Goal: Task Accomplishment & Management: Complete application form

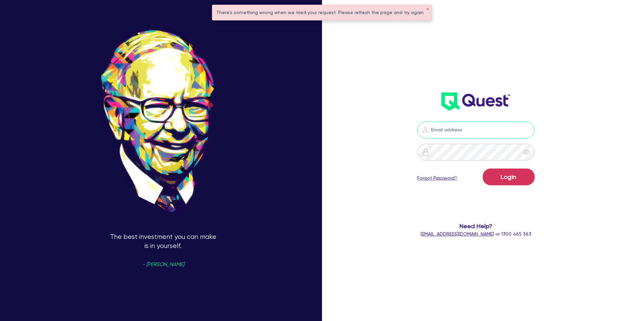
click at [461, 128] on input "email" at bounding box center [475, 130] width 117 height 17
type input "[PERSON_NAME][EMAIL_ADDRESS][DOMAIN_NAME]"
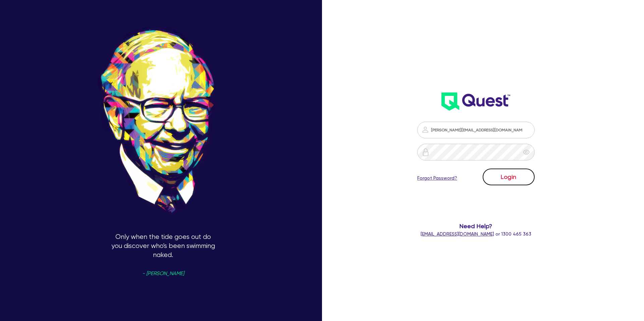
drag, startPoint x: 500, startPoint y: 180, endPoint x: 418, endPoint y: 111, distance: 108.3
click at [502, 179] on button "Login" at bounding box center [509, 177] width 52 height 17
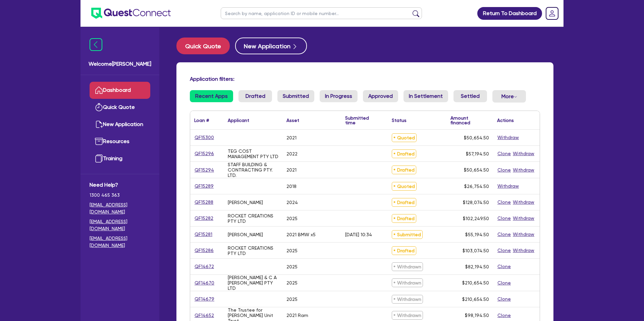
click at [239, 14] on input "text" at bounding box center [321, 13] width 201 height 12
type input "Arkaba"
click at [411, 10] on button "submit" at bounding box center [416, 14] width 11 height 9
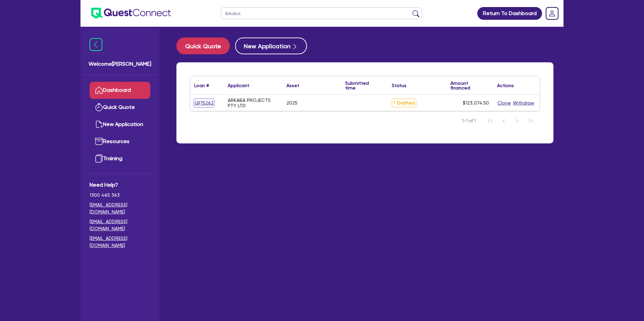
click at [200, 103] on link "QF15262" at bounding box center [204, 103] width 20 height 8
select select "CARS_AND_LIGHT_TRUCKS"
select select "PASSENGER_VEHICLES"
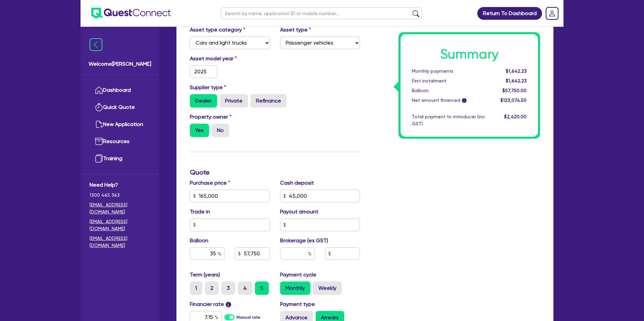
scroll to position [154, 0]
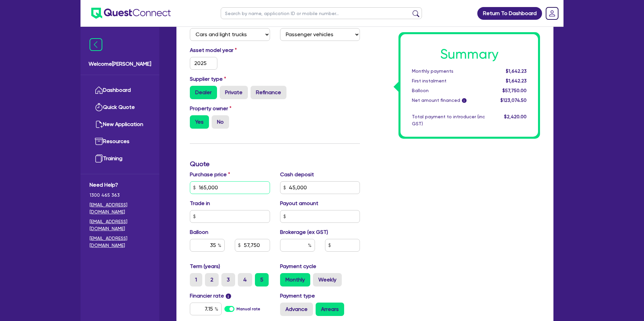
drag, startPoint x: 216, startPoint y: 189, endPoint x: 179, endPoint y: 185, distance: 36.7
click at [179, 185] on div "Finance type Chattel Mortgage Business Loan Asset type category Select Cars and…" at bounding box center [364, 200] width 377 height 430
type input "140,000"
type input "45,000"
type input "57,750"
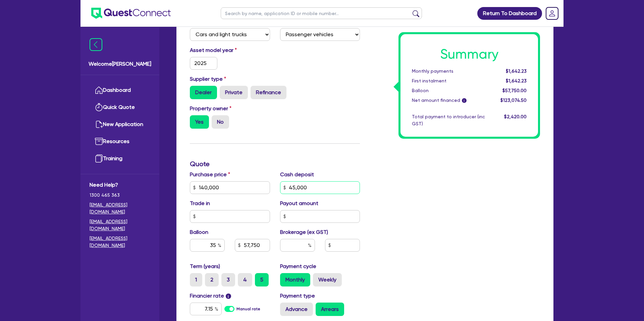
type input "2,200"
type input "45,000"
type input "49,000"
type input "2,200"
drag, startPoint x: 308, startPoint y: 187, endPoint x: 265, endPoint y: 188, distance: 43.6
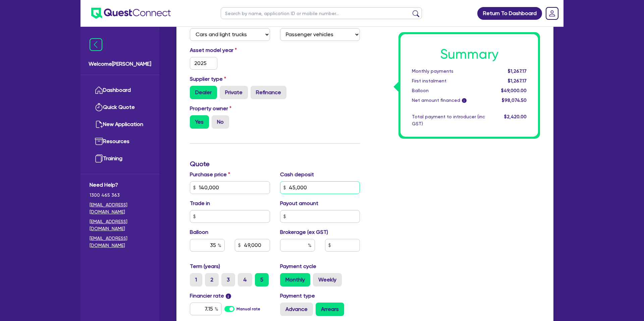
click at [265, 188] on div "Purchase price 140,000 Cash deposit 45,000 Trade in Payout amount Balloon 35 49…" at bounding box center [275, 217] width 180 height 92
type input "0"
type input "49,000"
type input "2,200"
type input "49,000"
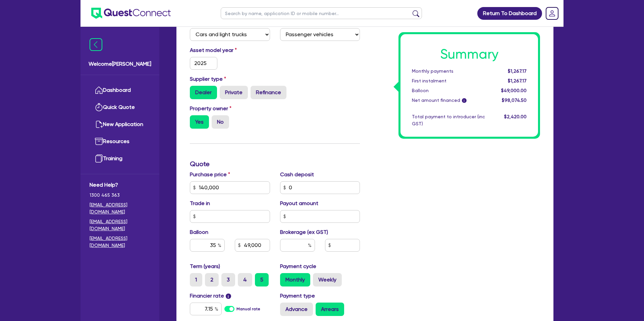
type input "2,200"
click at [442, 197] on div "Summary Monthly payments $1,267.17 First instalment $1,267.17 Balloon $49,000.0…" at bounding box center [455, 184] width 180 height 392
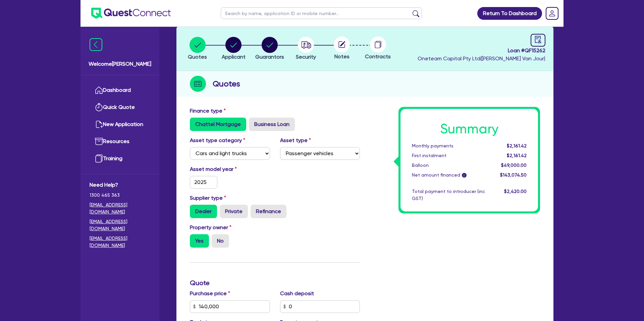
scroll to position [0, 0]
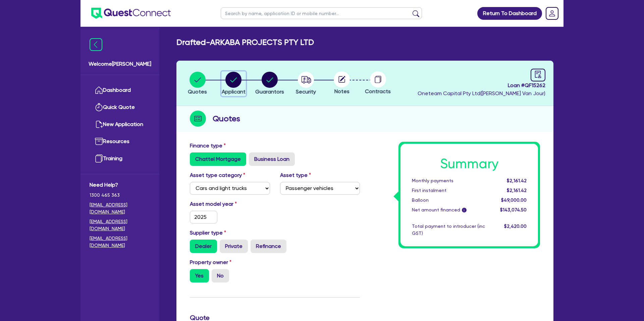
click at [233, 79] on circle "button" at bounding box center [233, 80] width 16 height 16
select select "COMPANY"
select select "BUILDING_CONSTRUCTION"
select select "BUSINESSES_CONSTRUCTION_SERVICES"
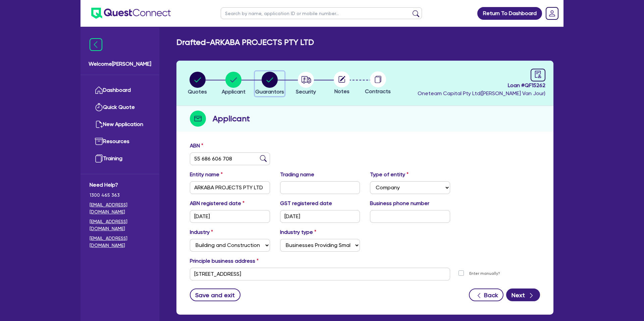
click at [267, 83] on circle "button" at bounding box center [270, 80] width 16 height 16
select select "MR"
select select "QLD"
select select "MARRIED"
select select "CASH"
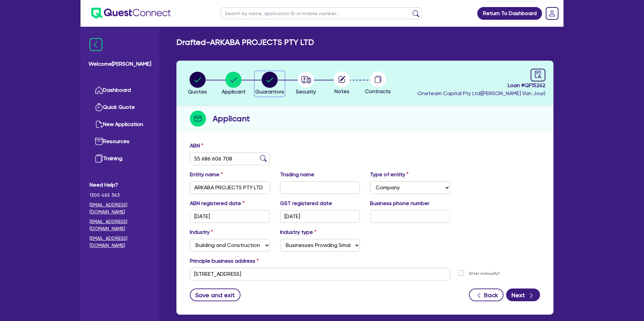
select select "MORTGAGE"
select select "VEHICLE_LOAN"
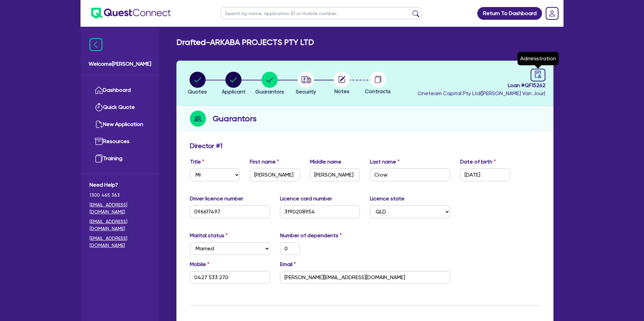
drag, startPoint x: 540, startPoint y: 76, endPoint x: 533, endPoint y: 82, distance: 8.7
click at [540, 77] on icon "audit" at bounding box center [537, 74] width 7 height 7
select select "DRAFTED_NEW"
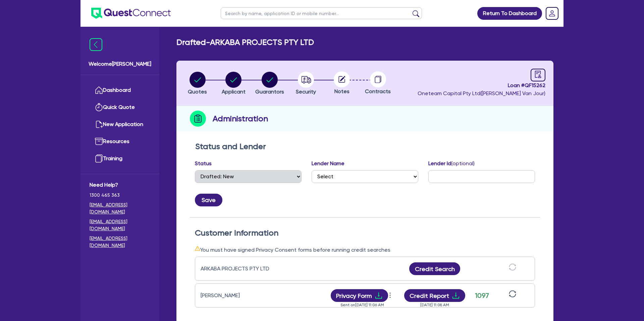
click at [346, 79] on circle at bounding box center [342, 79] width 16 height 16
click at [339, 79] on icon at bounding box center [342, 79] width 6 height 6
drag, startPoint x: 303, startPoint y: 82, endPoint x: 304, endPoint y: 89, distance: 6.8
click at [303, 82] on icon "button" at bounding box center [306, 79] width 10 height 7
select select "CARS_AND_LIGHT_TRUCKS"
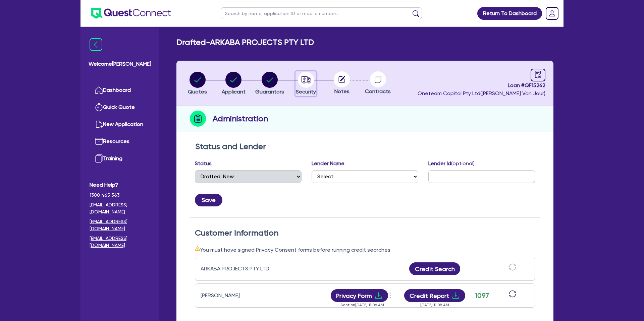
select select "PASSENGER_VEHICLES"
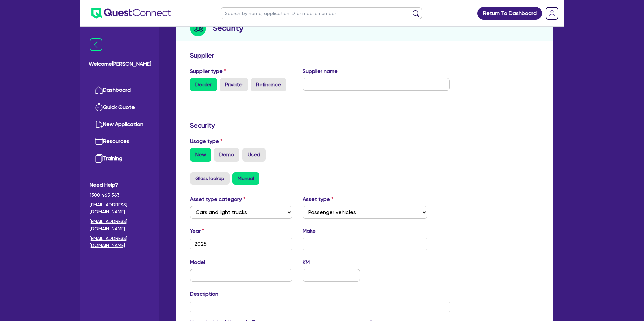
scroll to position [195, 0]
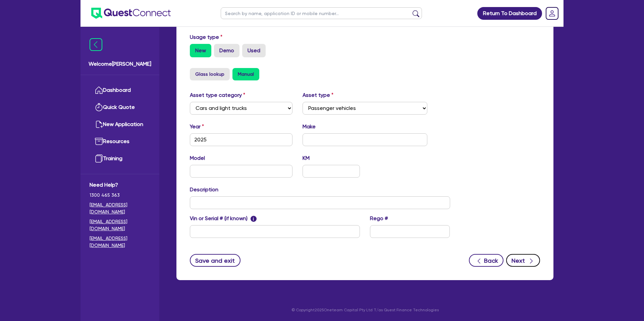
click at [523, 264] on button "Next" at bounding box center [523, 260] width 34 height 13
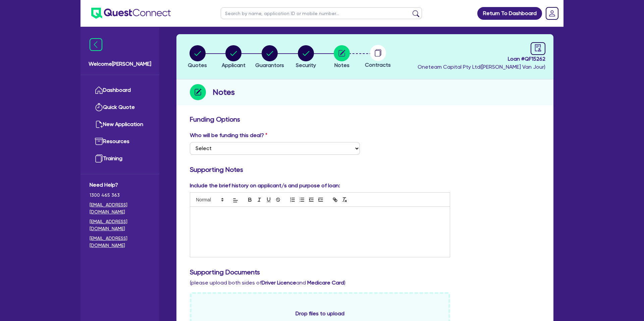
scroll to position [27, 0]
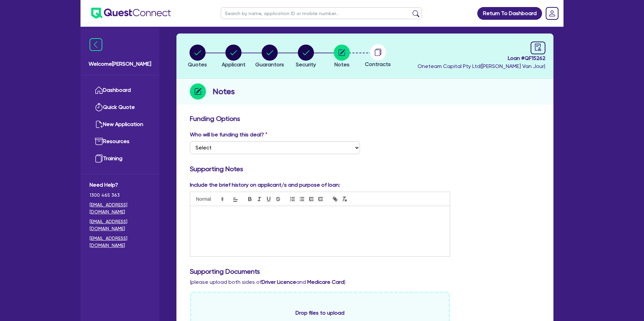
click at [254, 220] on div at bounding box center [320, 231] width 260 height 50
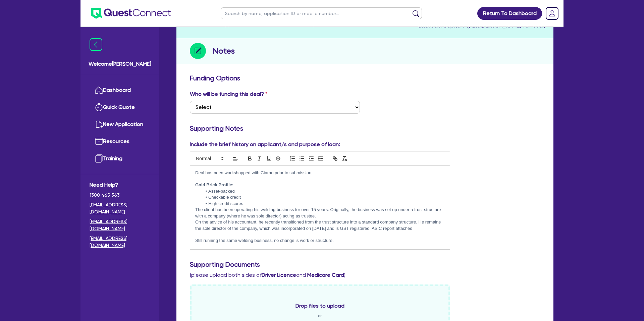
scroll to position [18, 0]
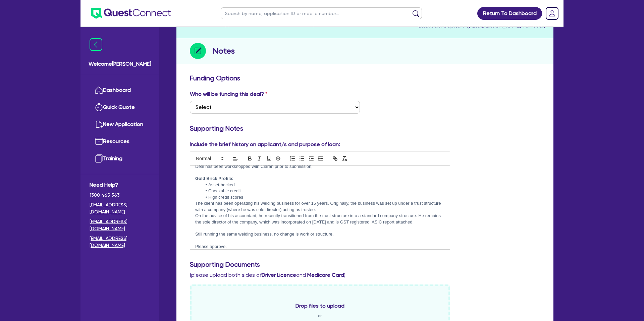
click at [502, 176] on div "Include the brief history on applicant/s and purpose of loan: Hi Team, Deal has…" at bounding box center [365, 198] width 360 height 115
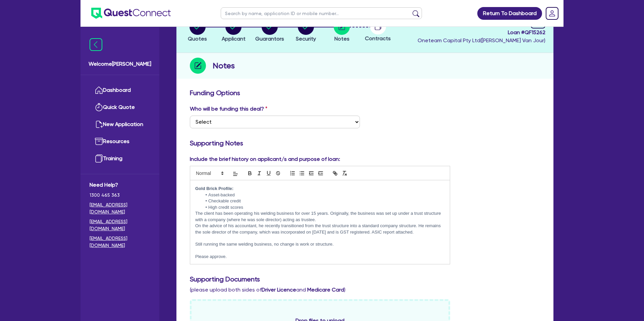
scroll to position [317, 0]
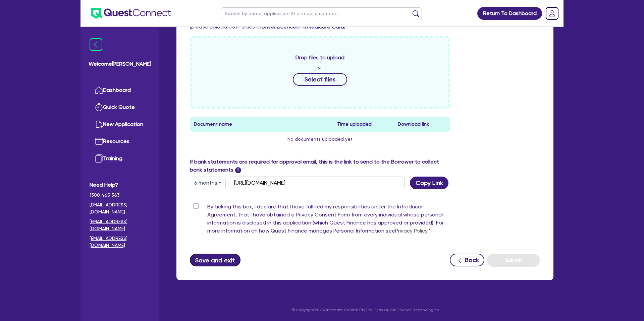
click at [222, 257] on button "Save and exit" at bounding box center [215, 260] width 51 height 13
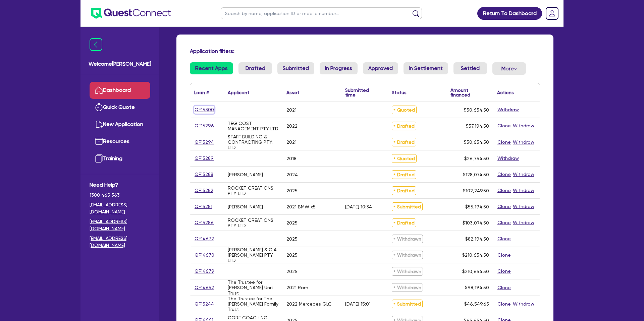
scroll to position [31, 0]
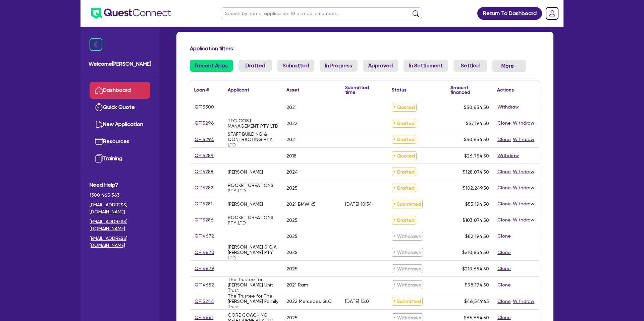
click at [249, 16] on input "text" at bounding box center [321, 13] width 201 height 12
type input "Arkaba"
click at [411, 10] on button "submit" at bounding box center [416, 14] width 11 height 9
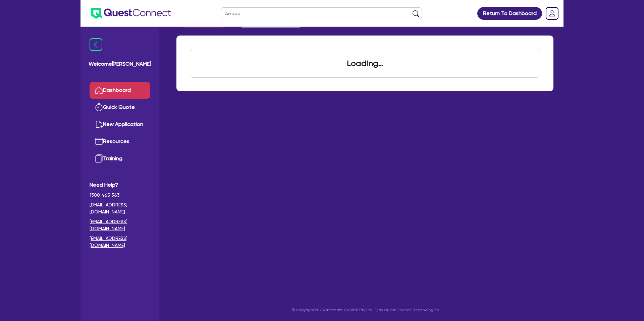
scroll to position [27, 0]
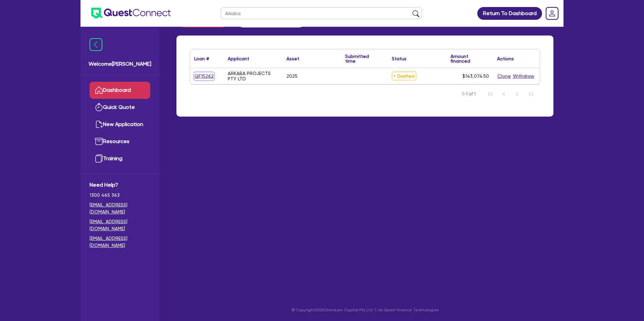
click at [207, 79] on link "QF15262" at bounding box center [204, 76] width 20 height 8
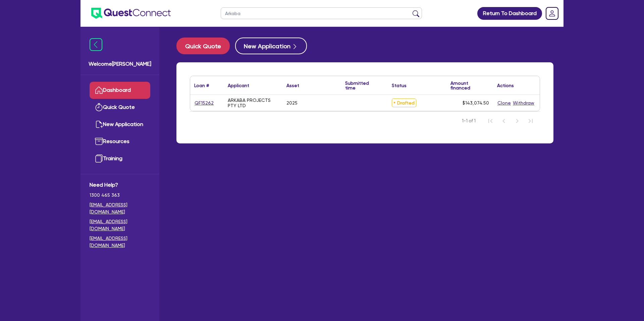
select select "CARS_AND_LIGHT_TRUCKS"
select select "PASSENGER_VEHICLES"
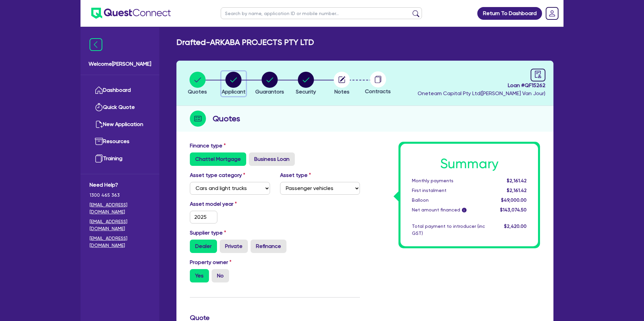
click at [236, 81] on circle "button" at bounding box center [233, 80] width 16 height 16
select select "COMPANY"
select select "BUILDING_CONSTRUCTION"
select select "BUSINESSES_CONSTRUCTION_SERVICES"
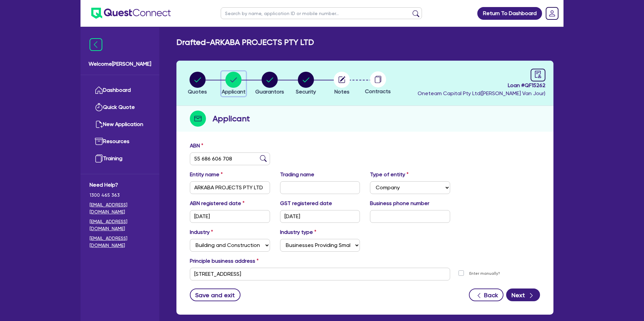
scroll to position [3, 0]
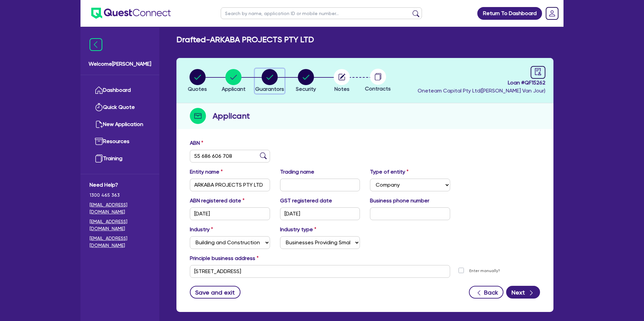
click at [271, 79] on circle "button" at bounding box center [270, 77] width 16 height 16
select select "MR"
select select "QLD"
select select "MARRIED"
select select "CASH"
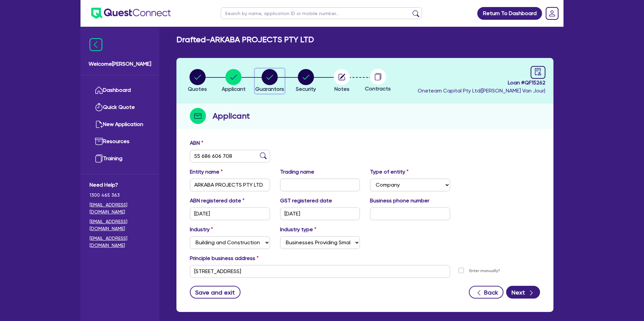
select select "MORTGAGE"
select select "VEHICLE_LOAN"
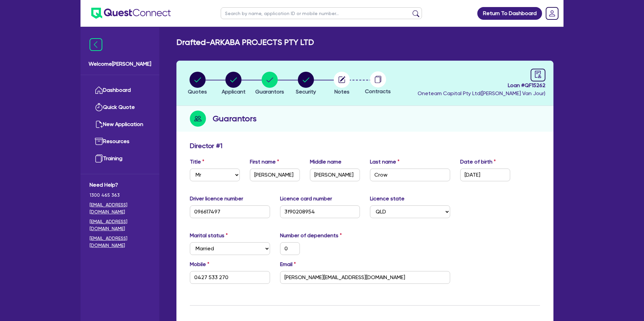
click at [290, 82] on li "Security" at bounding box center [306, 82] width 36 height 23
click at [303, 82] on circle "button" at bounding box center [306, 80] width 16 height 16
select select "CARS_AND_LIGHT_TRUCKS"
select select "PASSENGER_VEHICLES"
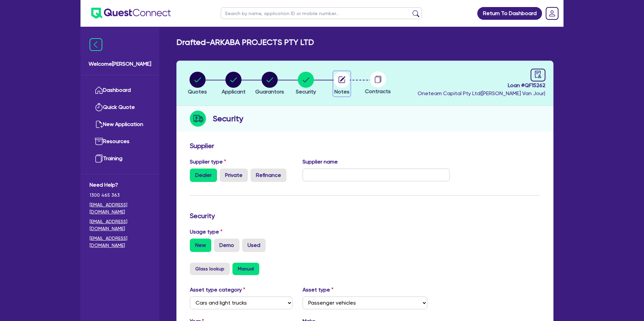
click at [342, 81] on circle "button" at bounding box center [342, 80] width 16 height 16
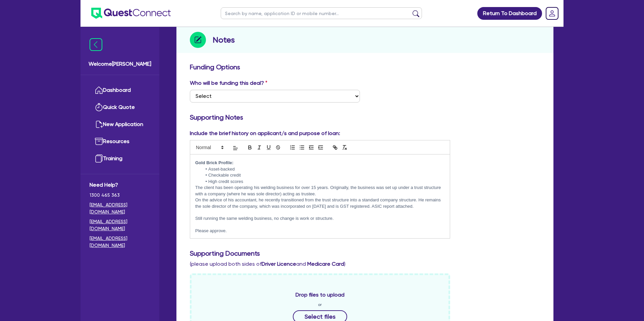
scroll to position [84, 0]
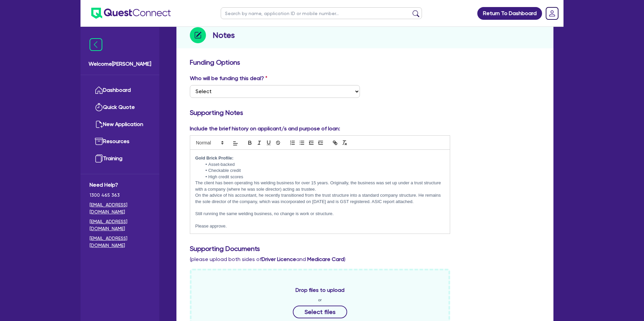
click at [355, 216] on p "Still running the same welding business, no change is work or structure." at bounding box center [320, 214] width 250 height 6
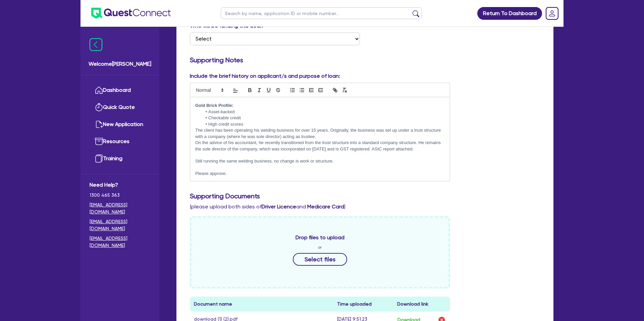
click at [230, 176] on p "Please approve." at bounding box center [320, 174] width 250 height 6
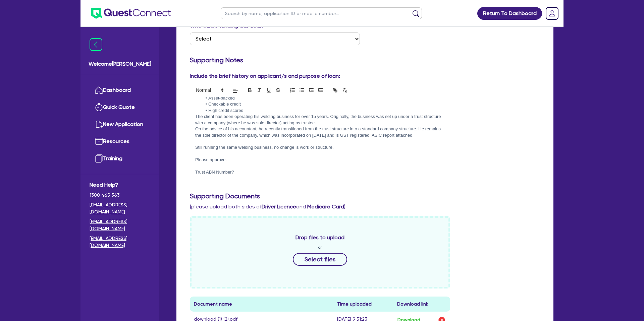
scroll to position [36, 0]
drag, startPoint x: 196, startPoint y: 172, endPoint x: 234, endPoint y: 176, distance: 38.4
click at [233, 176] on p "Trust ABN Number:" at bounding box center [320, 174] width 250 height 6
drag, startPoint x: 254, startPoint y: 90, endPoint x: 253, endPoint y: 95, distance: 4.5
click at [254, 91] on button "button" at bounding box center [249, 90] width 9 height 8
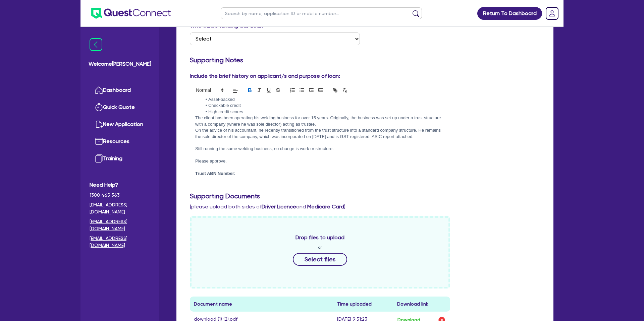
click at [247, 174] on p "Trust ABN Number:" at bounding box center [320, 174] width 250 height 6
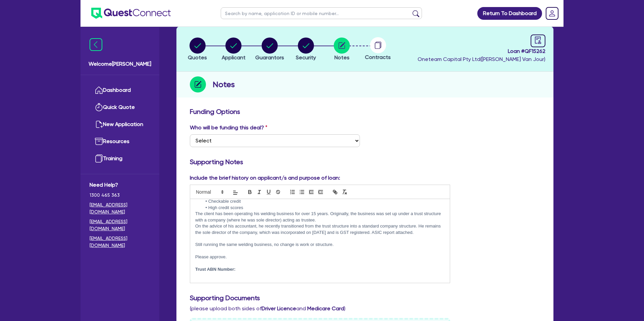
scroll to position [34, 0]
click at [257, 138] on select "Select I want Quest to fund 100% I will fund 100% I will co-fund with Quest Oth…" at bounding box center [275, 141] width 170 height 13
select select "Other"
click at [190, 135] on select "Select I want Quest to fund 100% I will fund 100% I will co-fund with Quest Oth…" at bounding box center [275, 141] width 170 height 13
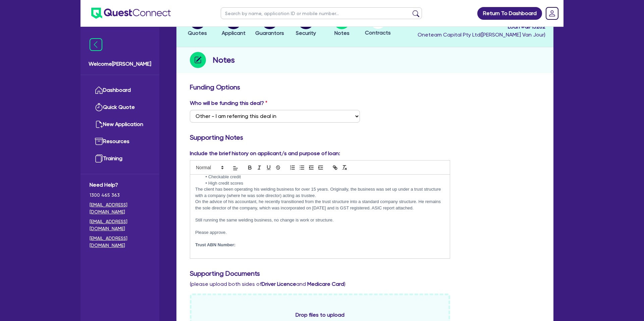
scroll to position [64, 0]
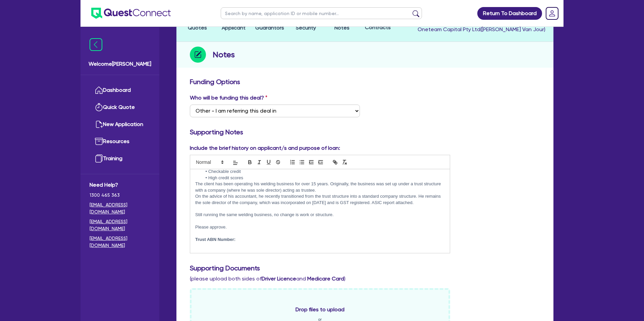
click at [195, 245] on p at bounding box center [320, 246] width 250 height 6
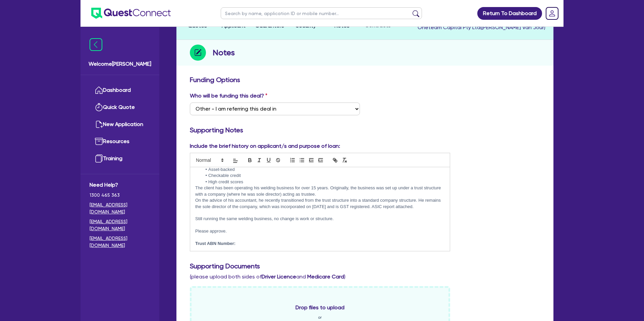
scroll to position [42, 0]
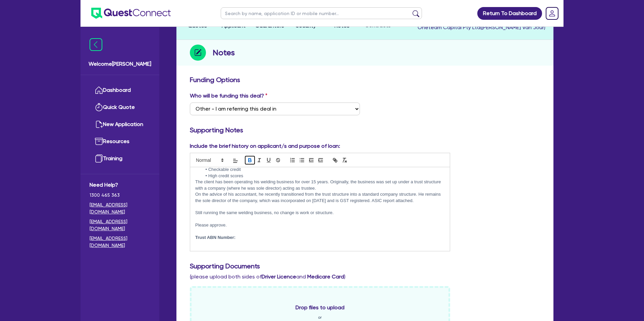
click at [250, 159] on icon "button" at bounding box center [250, 160] width 6 height 6
click at [466, 147] on div "Include the brief history on applicant/s and purpose of loan: Hi Team, Deal has…" at bounding box center [365, 199] width 360 height 115
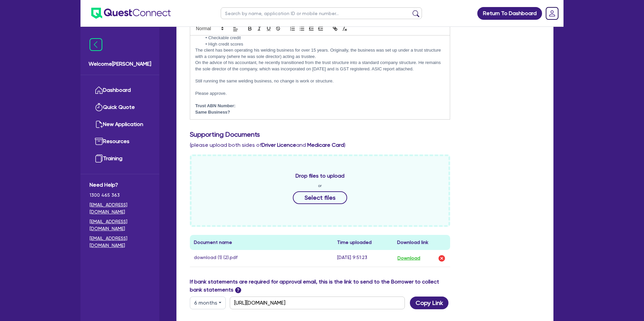
scroll to position [198, 0]
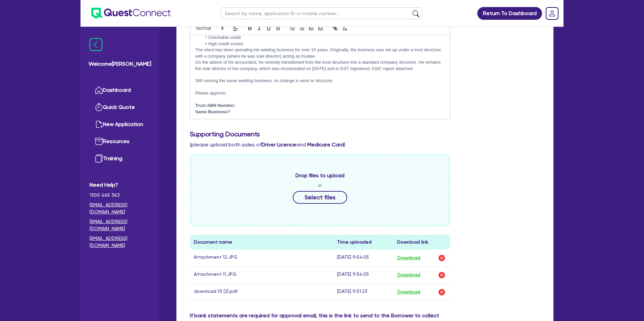
click at [542, 155] on div "Drop files to upload or Select files Document name Time uploaded Download link …" at bounding box center [365, 233] width 360 height 158
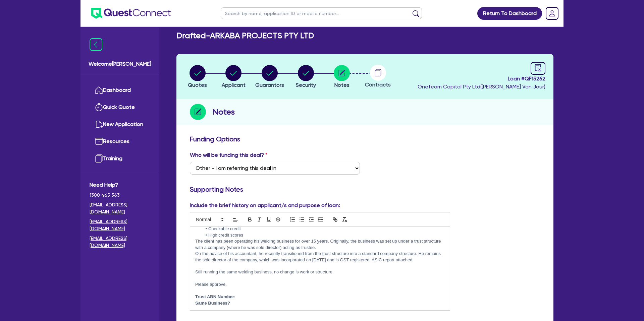
scroll to position [0, 0]
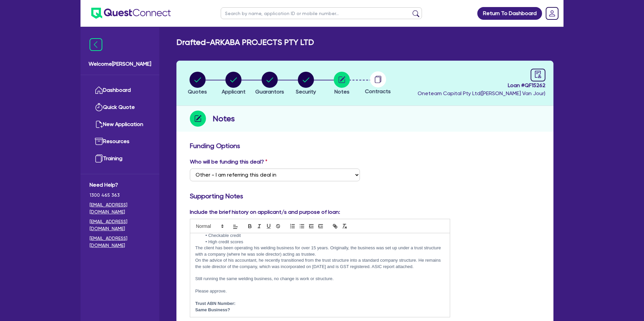
drag, startPoint x: 505, startPoint y: 169, endPoint x: 514, endPoint y: 165, distance: 10.2
click at [505, 169] on div "Who will be funding this deal? Select I want Quest to fund 100% I will fund 100…" at bounding box center [365, 172] width 360 height 29
click at [199, 76] on circle "button" at bounding box center [198, 80] width 16 height 16
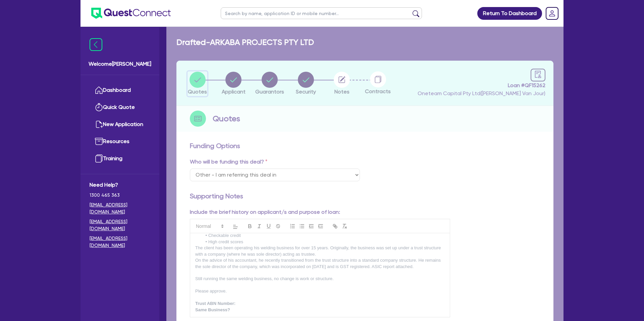
select select "CARS_AND_LIGHT_TRUCKS"
select select "PASSENGER_VEHICLES"
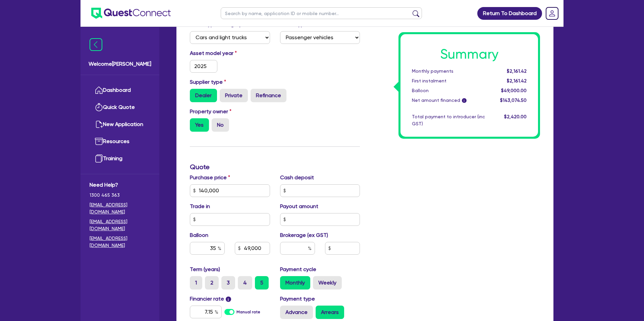
scroll to position [288, 0]
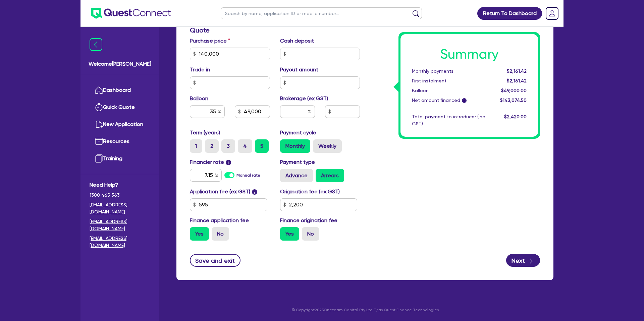
click at [223, 275] on div "Quotes Applicant [GEOGRAPHIC_DATA] Security Notes Contracts Loan # QF15262 Onet…" at bounding box center [364, 31] width 387 height 516
click at [219, 258] on button "Save and exit" at bounding box center [215, 260] width 51 height 13
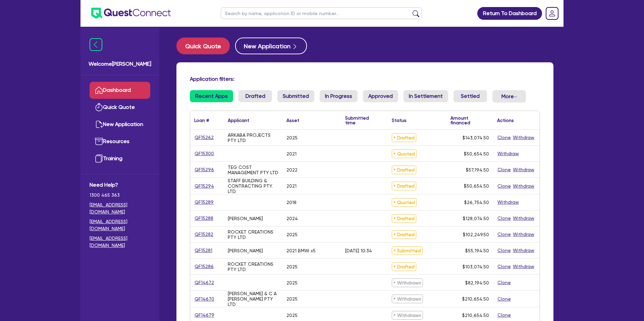
click at [245, 14] on input "text" at bounding box center [321, 13] width 201 height 12
type input "[PERSON_NAME]"
click at [411, 10] on button "submit" at bounding box center [416, 14] width 11 height 9
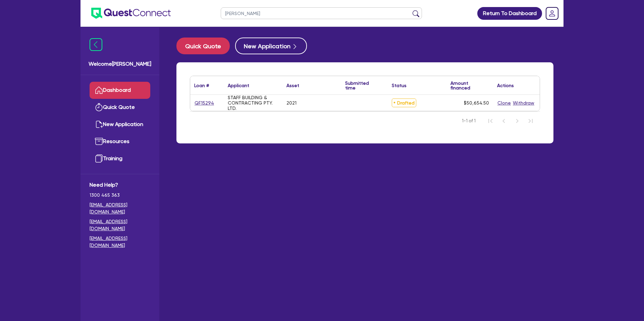
click at [207, 107] on div "QF15294" at bounding box center [207, 103] width 34 height 16
click at [206, 103] on link "QF15294" at bounding box center [204, 103] width 20 height 8
select select "CARS_AND_LIGHT_TRUCKS"
select select "PASSENGER_VEHICLES"
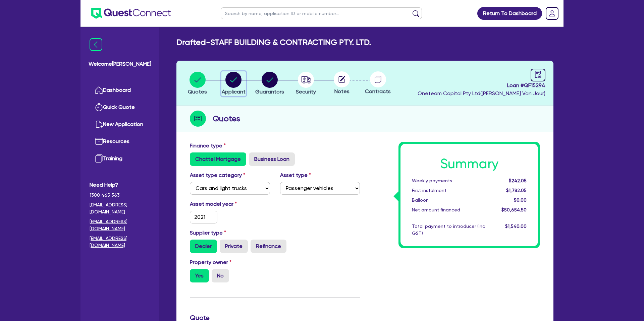
drag, startPoint x: 232, startPoint y: 79, endPoint x: 235, endPoint y: 79, distance: 3.7
click at [232, 79] on circle "button" at bounding box center [233, 80] width 16 height 16
select select "COMPANY"
select select "BUILDING_CONSTRUCTION"
select select "TRADES_SERVICES_CONSUMERS"
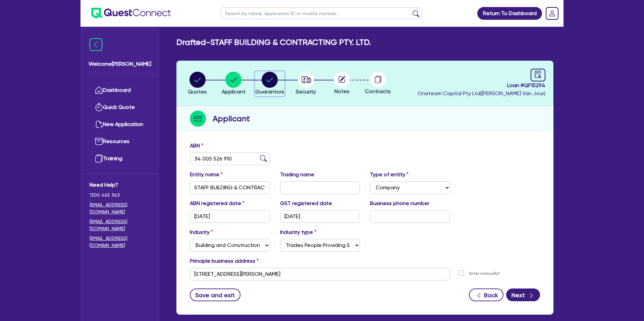
click at [272, 81] on circle "button" at bounding box center [270, 80] width 16 height 16
select select "MR"
select select "[GEOGRAPHIC_DATA]"
select select "DE_FACTO"
select select "PROPERTY"
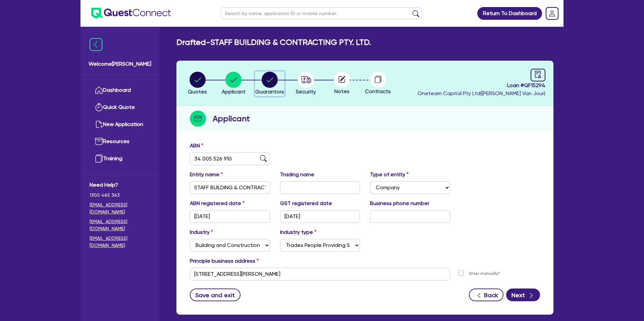
select select "CASH"
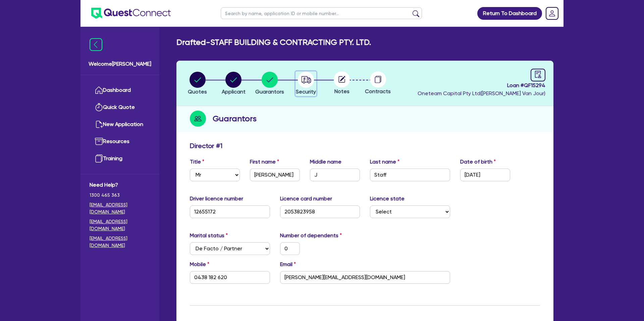
click at [302, 81] on circle "button" at bounding box center [306, 80] width 16 height 16
select select "CARS_AND_LIGHT_TRUCKS"
select select "PASSENGER_VEHICLES"
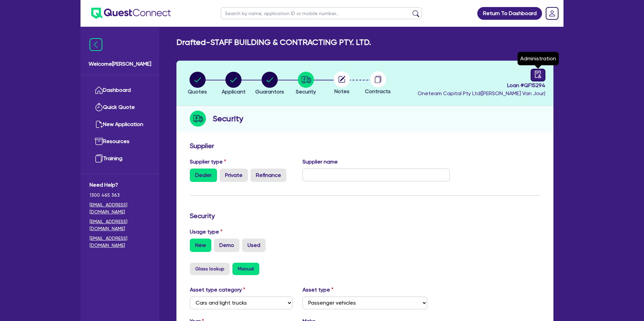
click at [540, 75] on icon "audit" at bounding box center [538, 74] width 6 height 7
select select "DRAFTED_NEW"
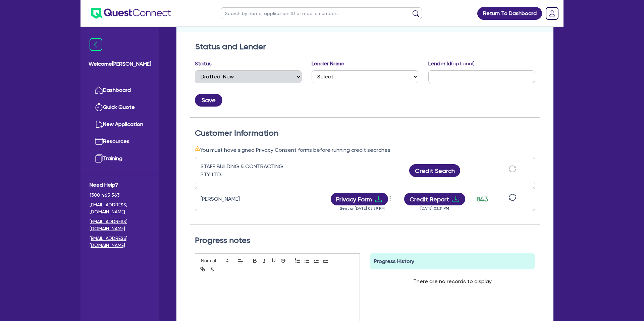
scroll to position [105, 0]
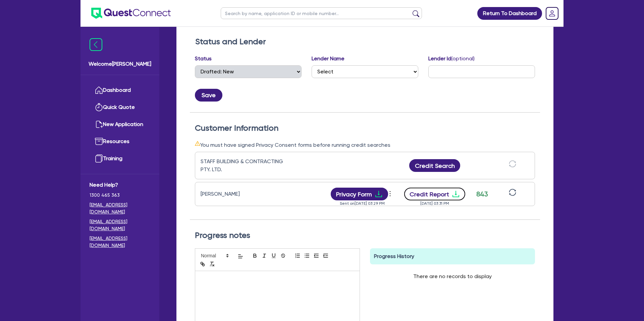
click at [458, 191] on icon "download" at bounding box center [456, 194] width 8 height 8
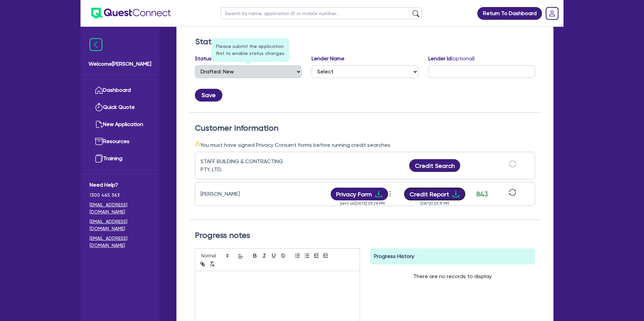
scroll to position [0, 0]
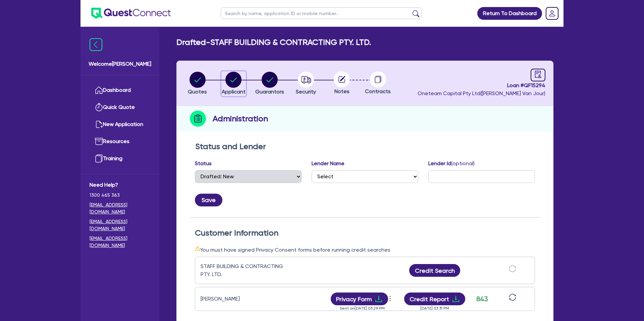
click at [234, 78] on circle "button" at bounding box center [233, 80] width 16 height 16
select select "COMPANY"
select select "BUILDING_CONSTRUCTION"
select select "TRADES_SERVICES_CONSUMERS"
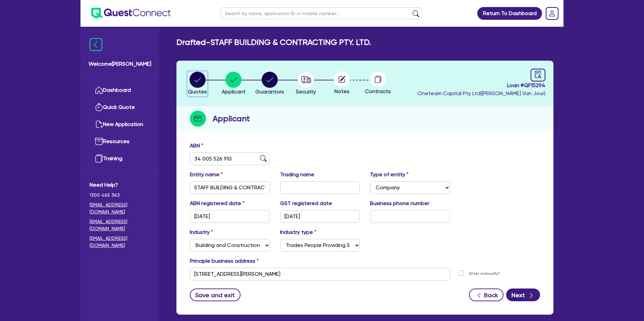
click at [190, 82] on icon "button" at bounding box center [198, 80] width 16 height 16
select select "CARS_AND_LIGHT_TRUCKS"
select select "PASSENGER_VEHICLES"
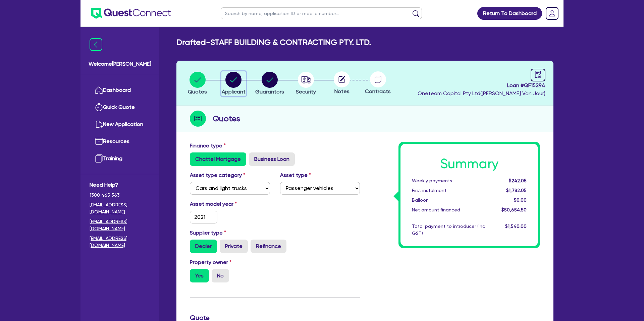
click at [240, 76] on circle "button" at bounding box center [233, 80] width 16 height 16
select select "COMPANY"
select select "BUILDING_CONSTRUCTION"
select select "TRADES_SERVICES_CONSUMERS"
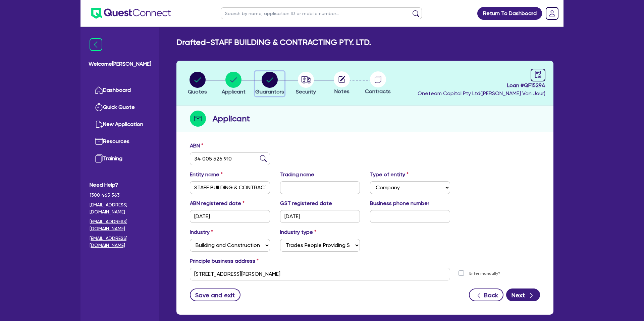
click at [272, 79] on circle "button" at bounding box center [270, 80] width 16 height 16
select select "MR"
select select "[GEOGRAPHIC_DATA]"
select select "DE_FACTO"
select select "PROPERTY"
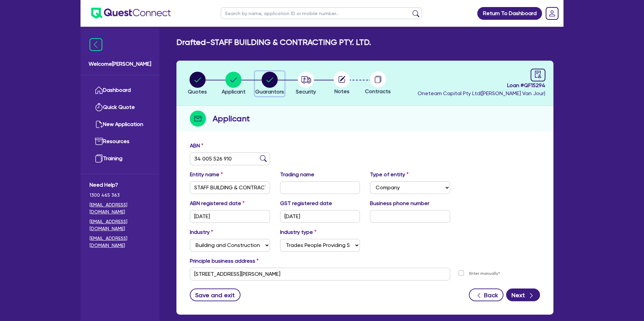
select select "CASH"
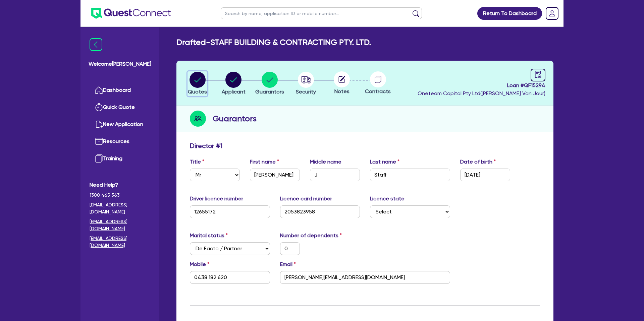
click at [200, 80] on circle "button" at bounding box center [198, 80] width 16 height 16
select select "CARS_AND_LIGHT_TRUCKS"
select select "PASSENGER_VEHICLES"
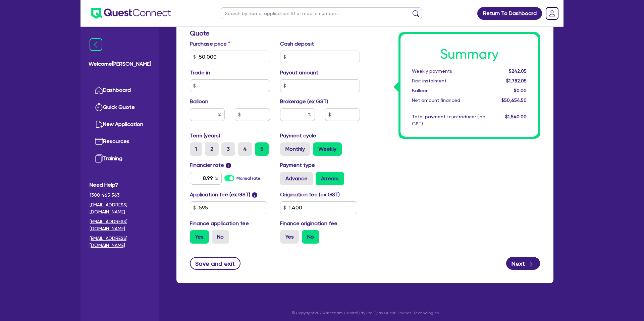
scroll to position [288, 0]
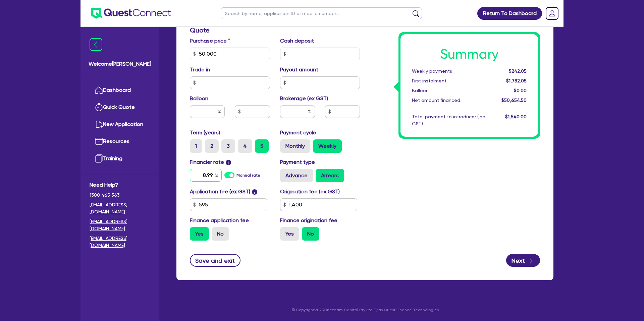
drag, startPoint x: 214, startPoint y: 175, endPoint x: 230, endPoint y: 175, distance: 16.1
click at [214, 175] on input "8.99" at bounding box center [206, 175] width 32 height 13
type input "8"
type input "7"
type input "8.99"
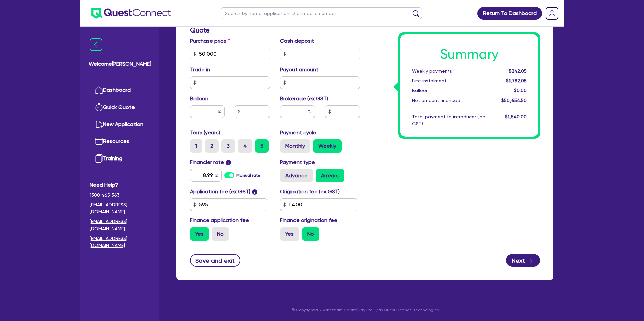
type input "50,000"
type input "1,400"
type input "50,000"
type input "1,400"
click at [506, 191] on div "Summary Weekly payments $242.05 First instalment $1,782.05 Balloon $0.00 Net am…" at bounding box center [455, 50] width 180 height 392
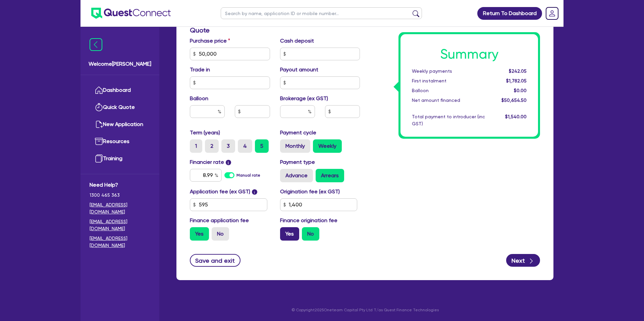
click at [290, 235] on label "Yes" at bounding box center [289, 233] width 19 height 13
click at [284, 232] on input "Yes" at bounding box center [282, 229] width 4 height 4
radio input "true"
type input "50,000"
type input "1,400"
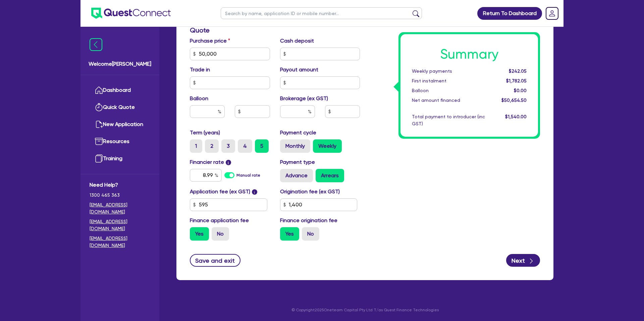
type input "50,000"
type input "1,400"
click at [300, 113] on input "text" at bounding box center [297, 111] width 35 height 13
drag, startPoint x: 511, startPoint y: 71, endPoint x: 535, endPoint y: 70, distance: 24.2
click at [535, 70] on div "Summary Weekly payments $249.41 First instalment $249.41 Balloon $0.00 Net amou…" at bounding box center [469, 85] width 138 height 103
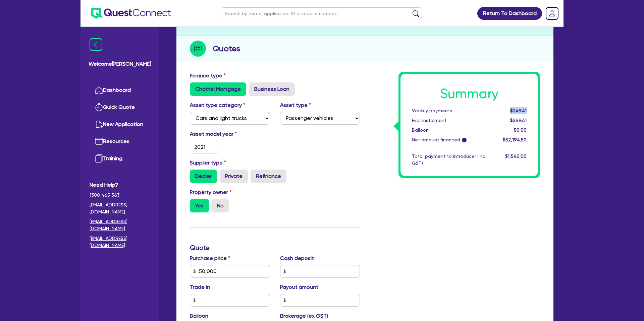
scroll to position [70, 0]
click at [338, 175] on div "Dealer Private Refinance" at bounding box center [275, 176] width 170 height 13
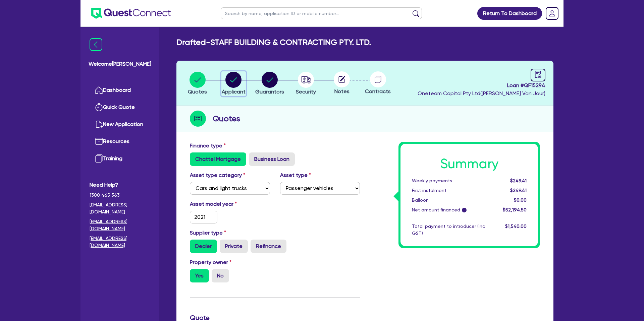
click at [234, 76] on circle "button" at bounding box center [233, 80] width 16 height 16
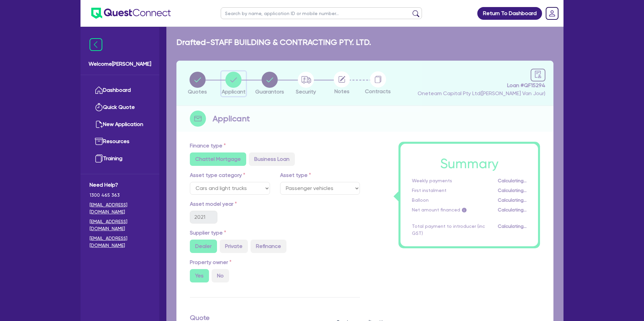
select select "COMPANY"
select select "BUILDING_CONSTRUCTION"
select select "TRADES_SERVICES_CONSUMERS"
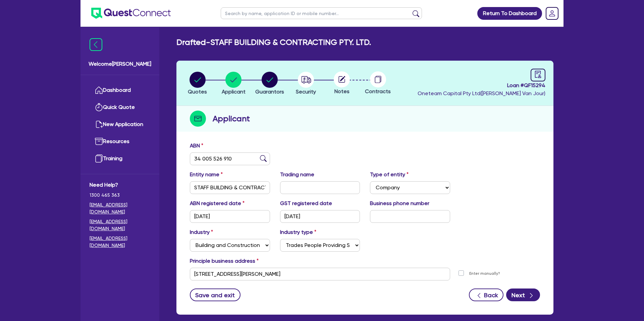
click at [259, 11] on input "text" at bounding box center [321, 13] width 201 height 12
type input "mike"
click button "submit" at bounding box center [416, 14] width 11 height 9
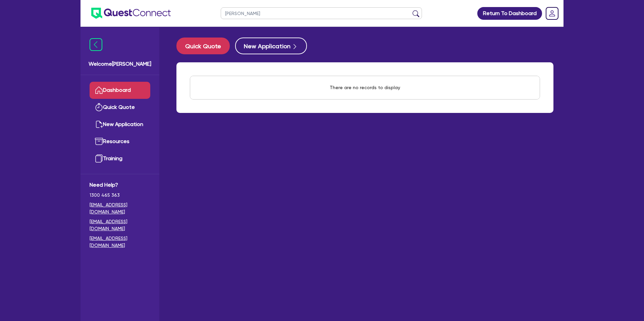
click at [258, 11] on input "mike" at bounding box center [321, 13] width 201 height 12
click at [411, 10] on button "submit" at bounding box center [416, 14] width 11 height 9
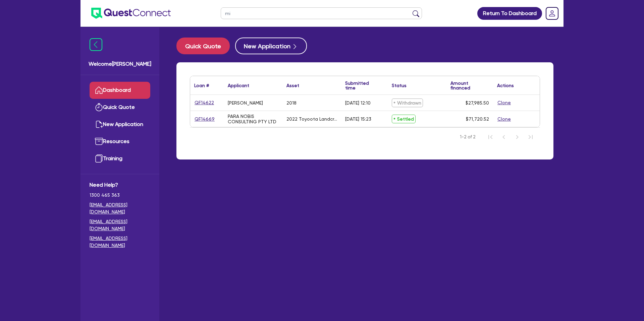
type input "m"
type input "baker"
click at [411, 10] on button "submit" at bounding box center [416, 14] width 11 height 9
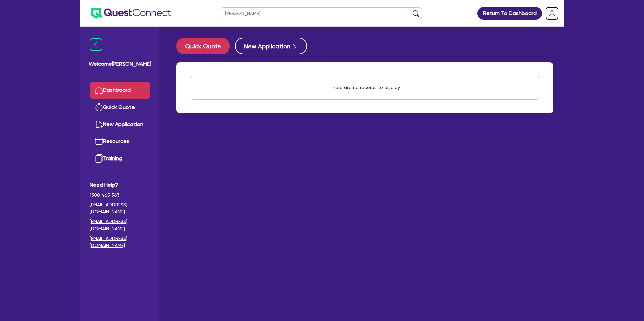
click at [233, 11] on input "baker" at bounding box center [321, 13] width 201 height 12
click at [244, 16] on input "text" at bounding box center [321, 13] width 201 height 12
type input "0436375495"
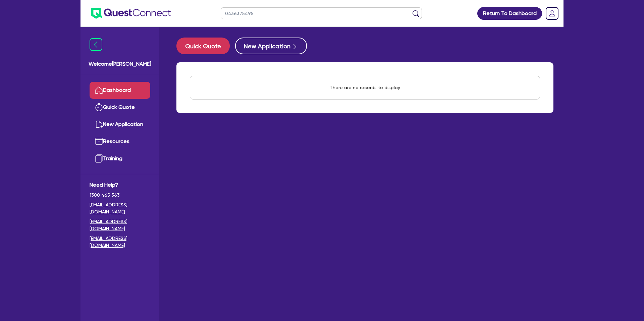
click at [411, 10] on button "submit" at bounding box center [416, 14] width 11 height 9
click at [133, 90] on link "Dashboard" at bounding box center [120, 90] width 61 height 17
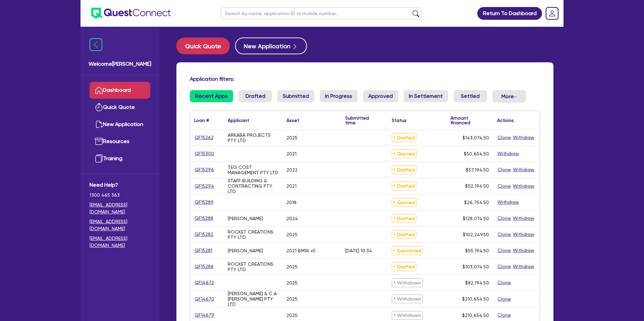
click at [329, 14] on input "text" at bounding box center [321, 13] width 201 height 12
type input "ash"
click at [411, 10] on button "submit" at bounding box center [416, 14] width 11 height 9
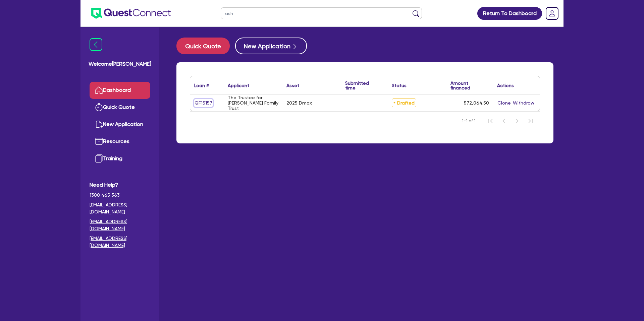
click at [203, 101] on link "QF15157" at bounding box center [203, 103] width 18 height 8
select select "CARS_AND_LIGHT_TRUCKS"
select select "PASSENGER_VEHICLES"
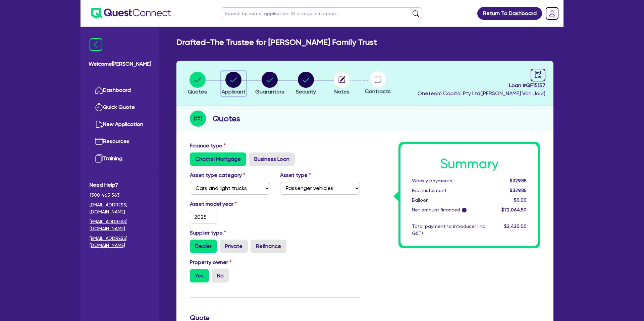
drag, startPoint x: 234, startPoint y: 78, endPoint x: 249, endPoint y: 82, distance: 15.4
click at [234, 78] on circle "button" at bounding box center [233, 80] width 16 height 16
select select "TRUST"
select select "COMPANY"
select select "BUILDING_CONSTRUCTION"
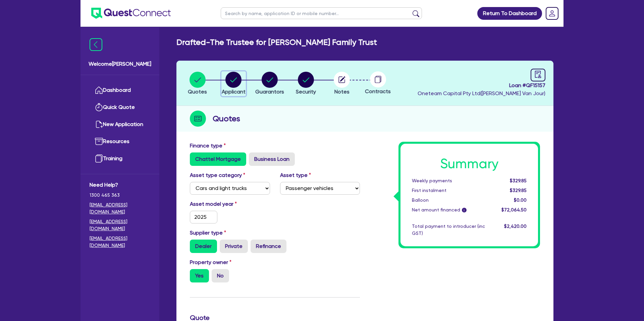
select select "TRADES_SERVICES_CONSUMERS"
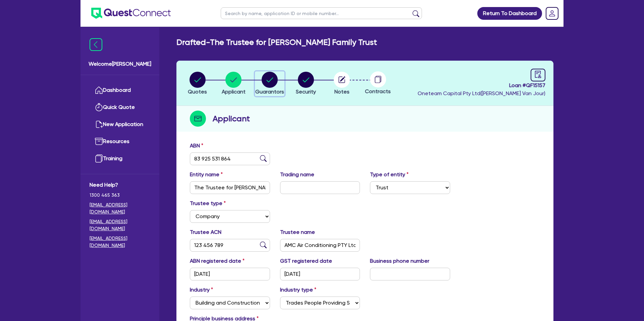
click at [265, 82] on circle "button" at bounding box center [270, 80] width 16 height 16
select select "MR"
select select "WA"
select select "SINGLE"
select select "PROPERTY"
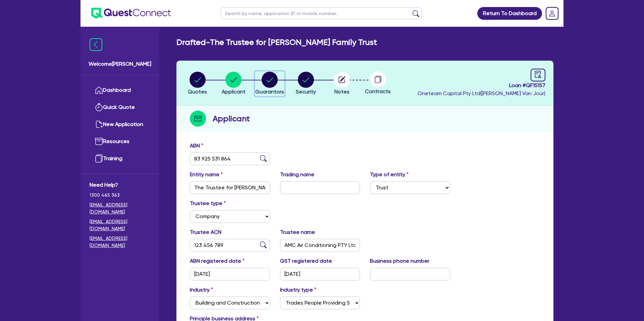
select select "CASH"
select select "MORTGAGE"
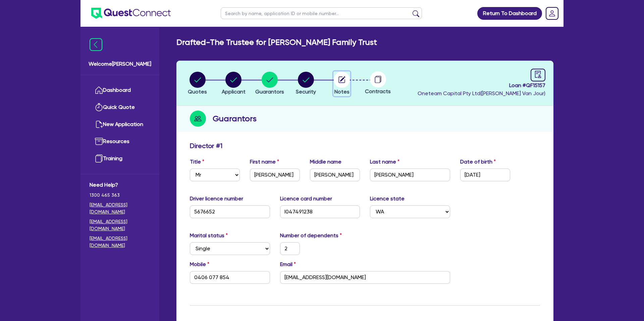
click at [334, 72] on icon "button" at bounding box center [342, 80] width 16 height 16
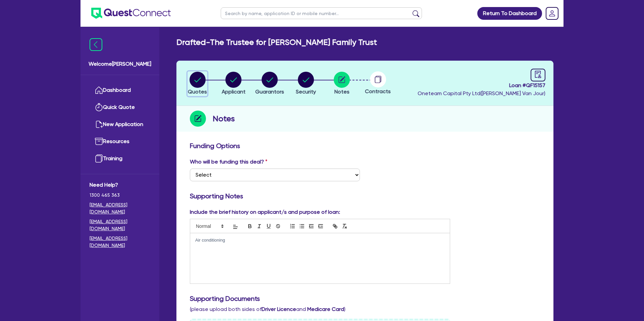
click at [201, 79] on circle "button" at bounding box center [198, 80] width 16 height 16
select select "CARS_AND_LIGHT_TRUCKS"
select select "PASSENGER_VEHICLES"
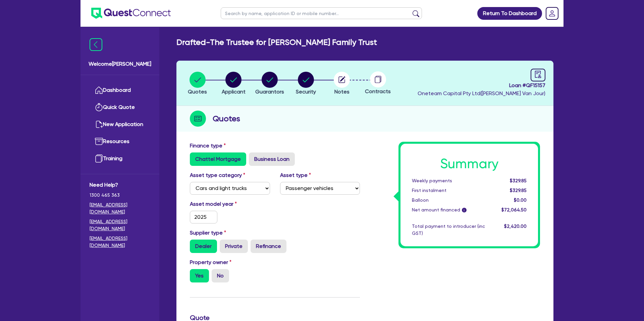
click at [293, 107] on div "Quotes" at bounding box center [364, 119] width 377 height 26
click at [120, 85] on link "Dashboard" at bounding box center [120, 90] width 61 height 17
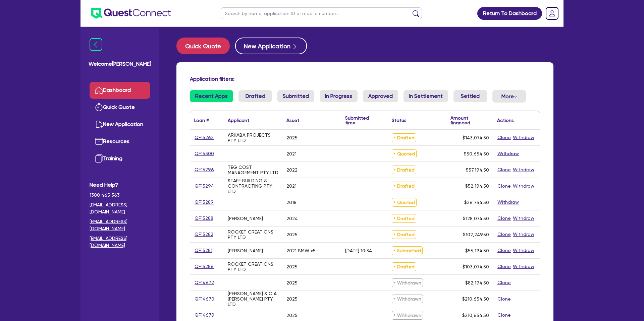
click at [258, 12] on input "text" at bounding box center [321, 13] width 201 height 12
type input "ash"
click at [411, 10] on button "submit" at bounding box center [416, 14] width 11 height 9
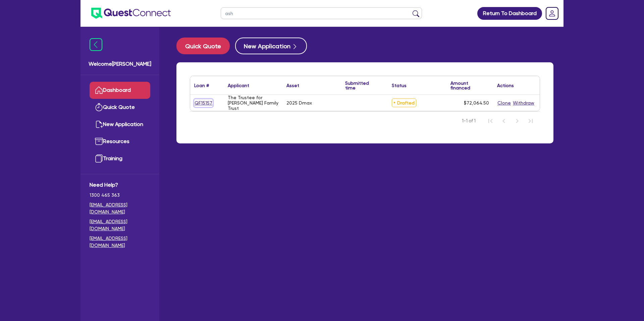
click at [202, 103] on link "QF15157" at bounding box center [203, 103] width 18 height 8
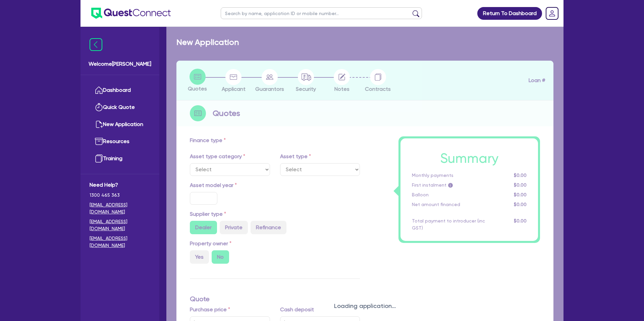
select select "CARS_AND_LIGHT_TRUCKS"
type input "2025"
radio input "true"
type input "69,990"
type input "1,000"
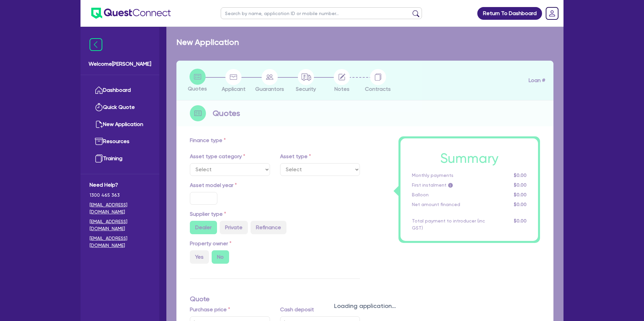
type input "7.15"
type input "2,200"
select select "PASSENGER_VEHICLES"
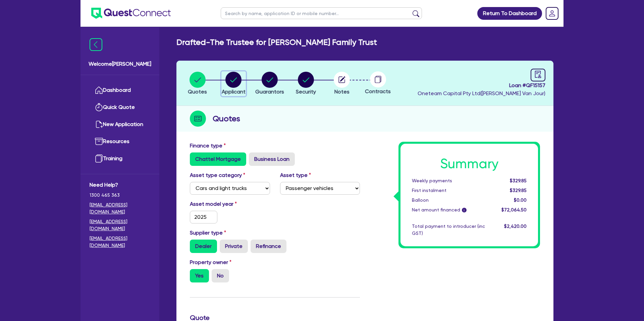
click at [234, 83] on circle "button" at bounding box center [233, 80] width 16 height 16
select select "TRUST"
select select "COMPANY"
select select "BUILDING_CONSTRUCTION"
select select "TRADES_SERVICES_CONSUMERS"
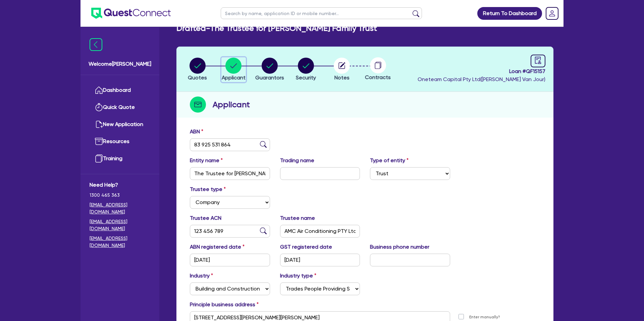
scroll to position [13, 0]
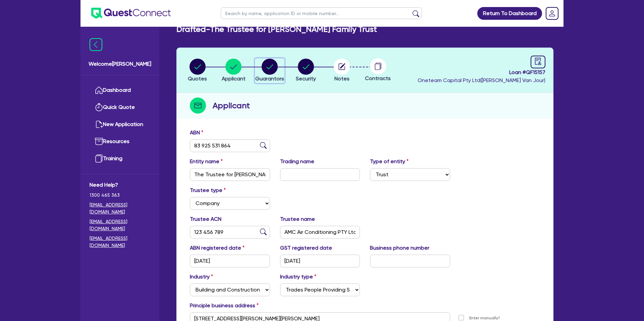
click at [271, 62] on circle "button" at bounding box center [270, 67] width 16 height 16
select select "MR"
select select "WA"
select select "SINGLE"
select select "PROPERTY"
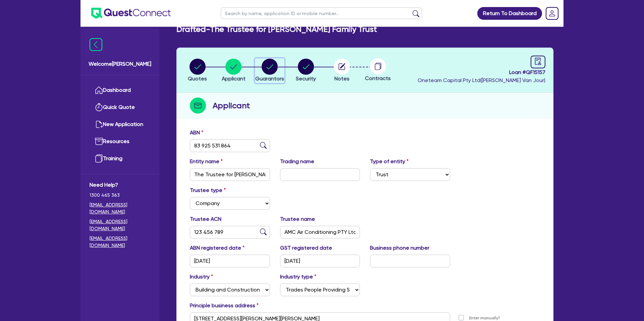
select select "CASH"
select select "MORTGAGE"
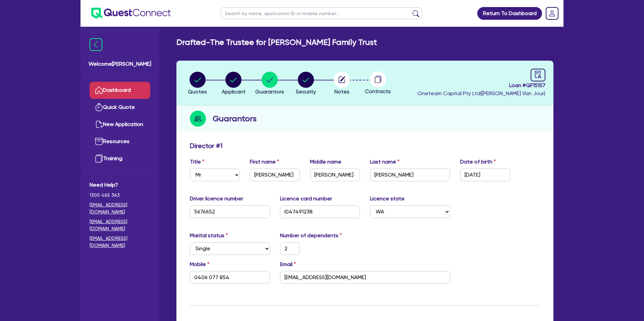
click at [128, 96] on link "Dashboard" at bounding box center [120, 90] width 61 height 17
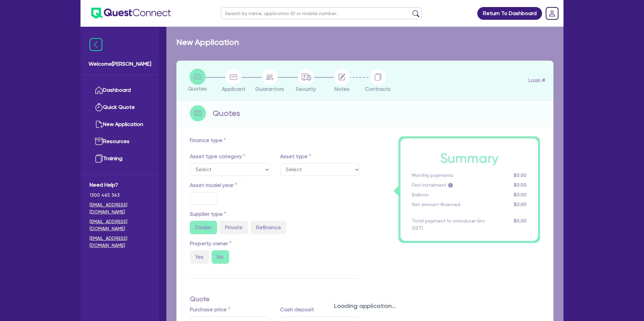
select select "CARS_AND_LIGHT_TRUCKS"
type input "2025"
radio input "true"
type input "140,000"
type input "35"
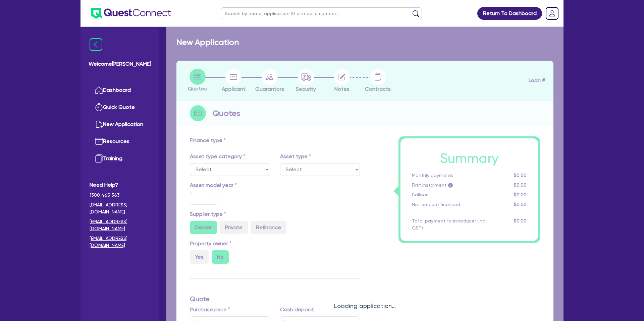
type input "49,000"
type input "7.15"
type input "2,200"
select select "PASSENGER_VEHICLES"
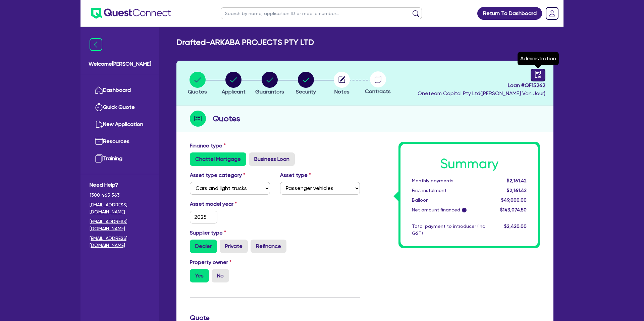
click at [537, 74] on icon "audit" at bounding box center [537, 74] width 7 height 7
select select "DRAFTED_NEW"
select select "Other"
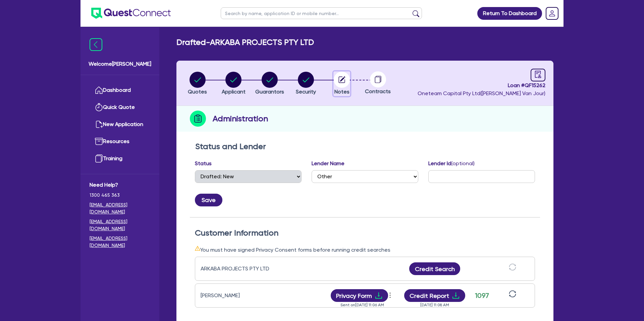
click at [342, 78] on icon "button" at bounding box center [342, 80] width 16 height 16
select select "Other"
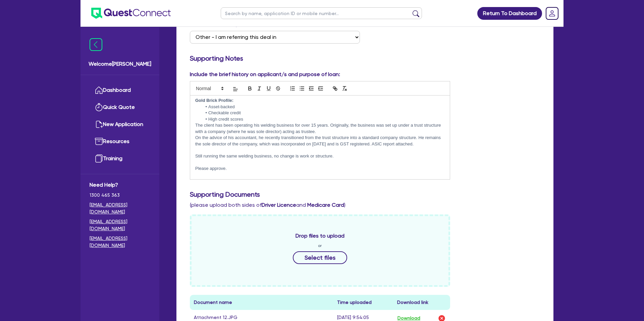
scroll to position [42, 0]
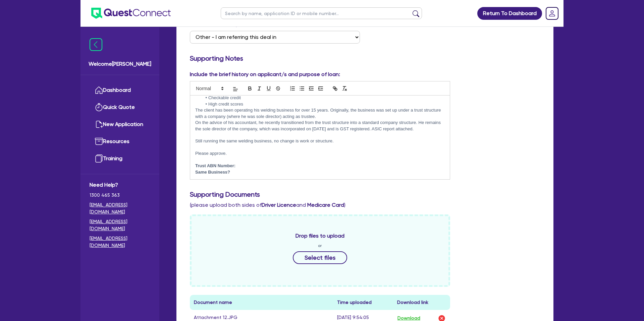
click at [241, 166] on p "Trust ABN Number:" at bounding box center [320, 166] width 250 height 6
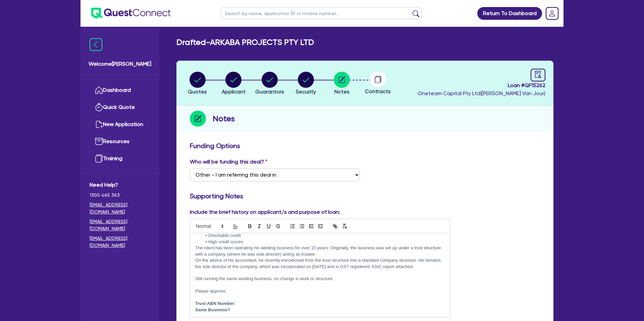
scroll to position [41, 0]
click at [445, 176] on div "Who will be funding this deal? Select I want Quest to fund 100% I will fund 100…" at bounding box center [365, 172] width 360 height 29
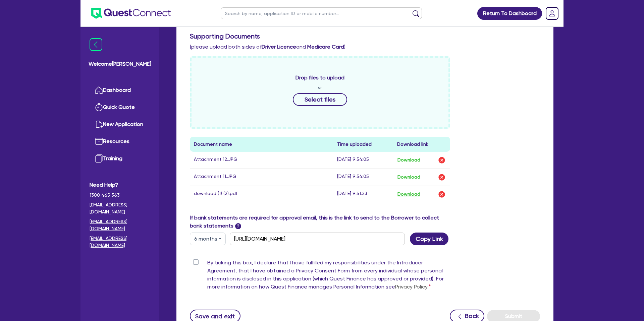
scroll to position [353, 0]
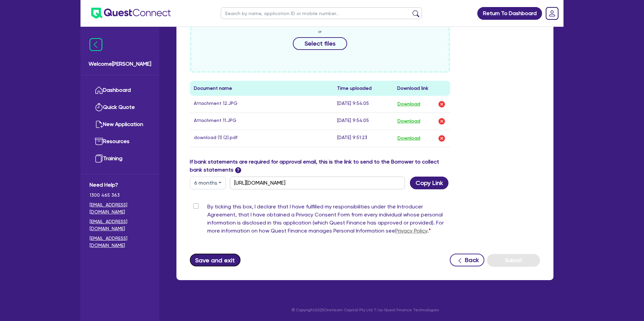
click at [213, 261] on button "Save and exit" at bounding box center [215, 260] width 51 height 13
